Goal: Find specific page/section: Find specific page/section

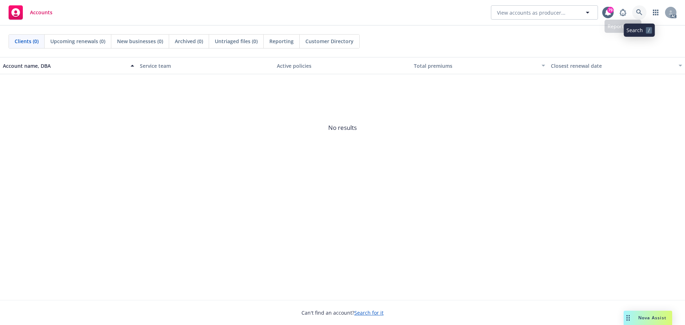
click at [640, 11] on icon at bounding box center [639, 12] width 6 height 6
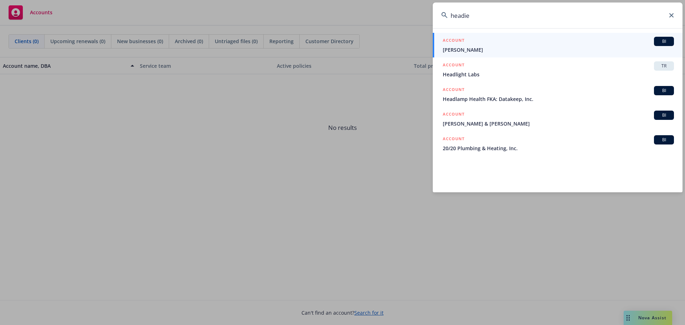
drag, startPoint x: 437, startPoint y: 20, endPoint x: 361, endPoint y: 26, distance: 76.9
click at [361, 25] on div "headie ACCOUNT BI [PERSON_NAME] ACCOUNT TR Headlight Labs ACCOUNT BI Headlamp H…" at bounding box center [342, 162] width 685 height 325
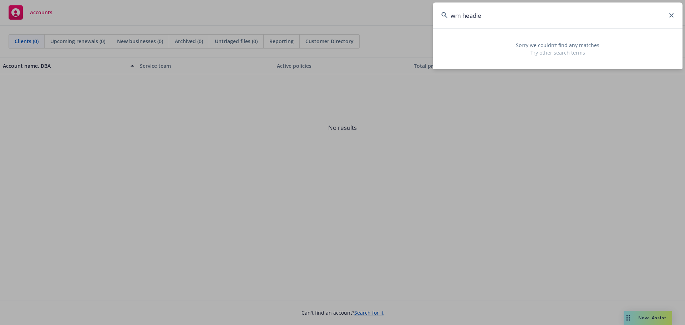
type input "wm headie"
